Goal: Information Seeking & Learning: Check status

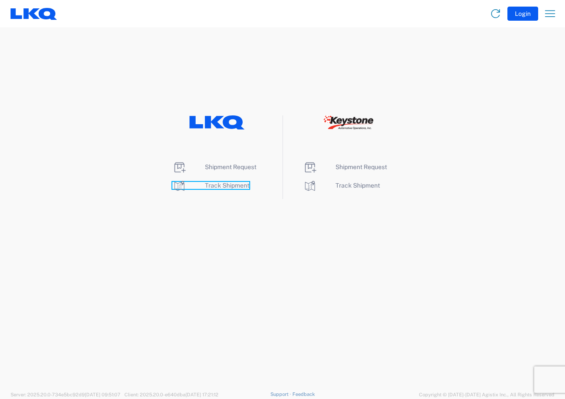
click at [223, 182] on span "Track Shipment" at bounding box center [227, 185] width 44 height 7
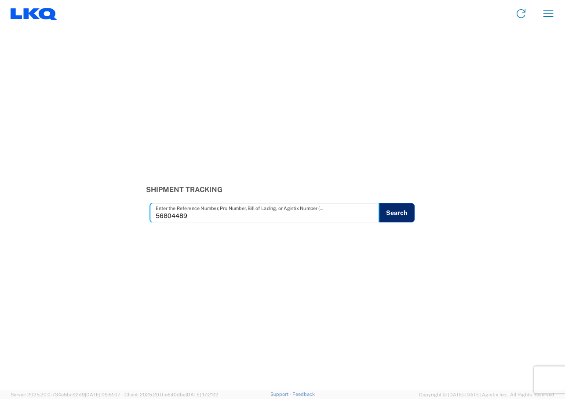
type input "56804489"
click at [397, 216] on button "Search" at bounding box center [397, 212] width 36 height 19
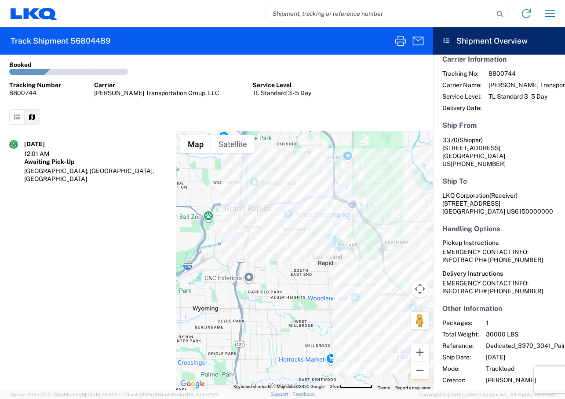
scroll to position [54, 0]
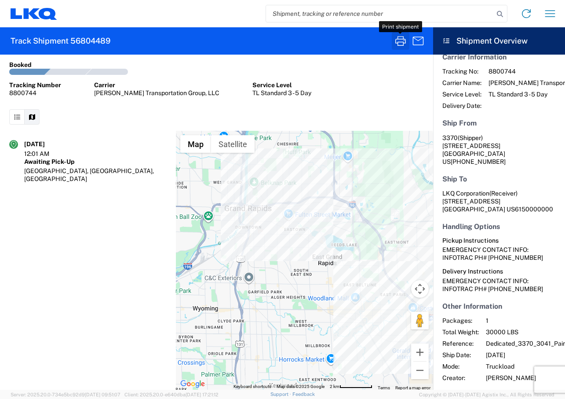
click at [398, 43] on icon "button" at bounding box center [401, 41] width 11 height 10
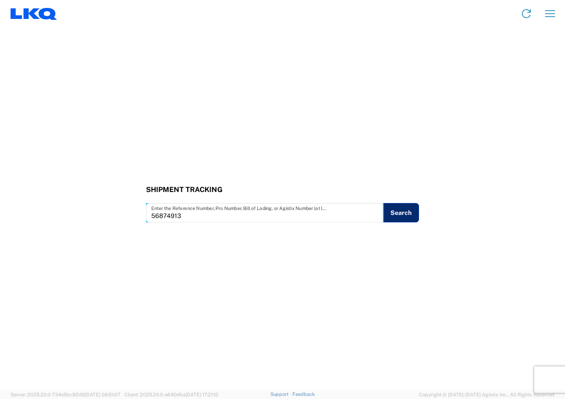
type input "56874913"
click at [401, 216] on button "Search" at bounding box center [401, 212] width 36 height 19
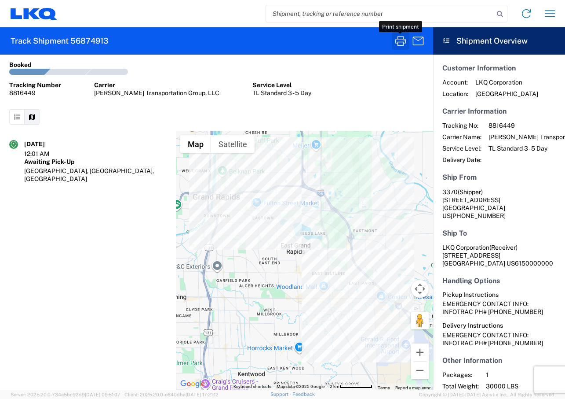
click at [400, 39] on icon "button" at bounding box center [401, 41] width 14 height 14
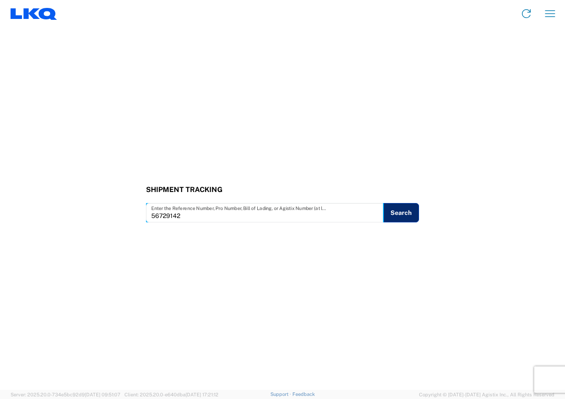
type input "56729142"
click at [399, 220] on button "Search" at bounding box center [402, 212] width 36 height 19
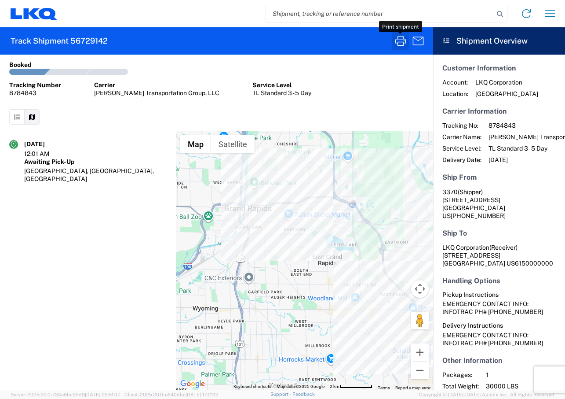
click at [398, 42] on icon "button" at bounding box center [401, 41] width 11 height 10
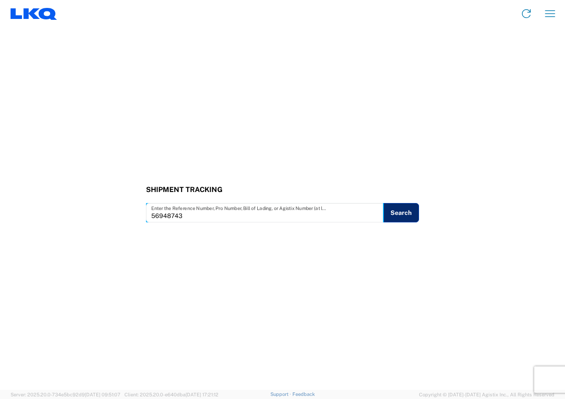
type input "56948743"
click at [407, 212] on button "Search" at bounding box center [401, 212] width 36 height 19
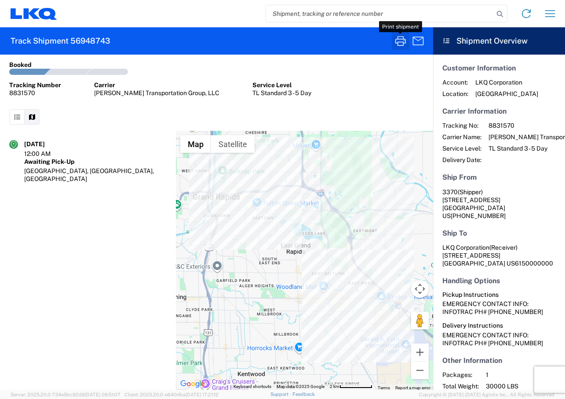
click at [398, 42] on icon "button" at bounding box center [401, 41] width 11 height 10
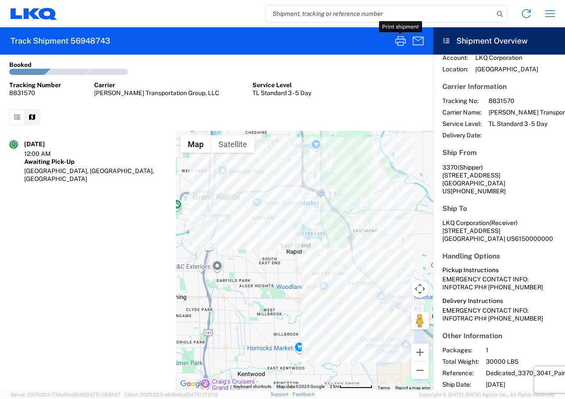
scroll to position [10, 0]
